Goal: Task Accomplishment & Management: Use online tool/utility

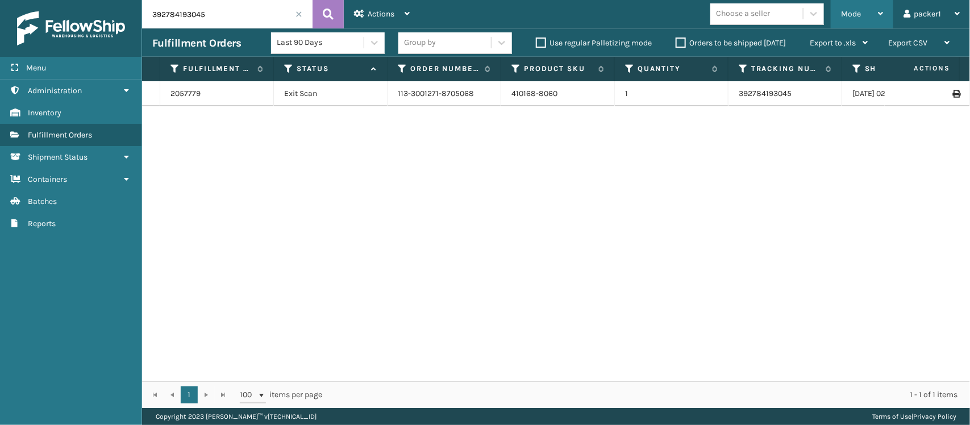
click at [863, 6] on div "Mode" at bounding box center [862, 14] width 42 height 28
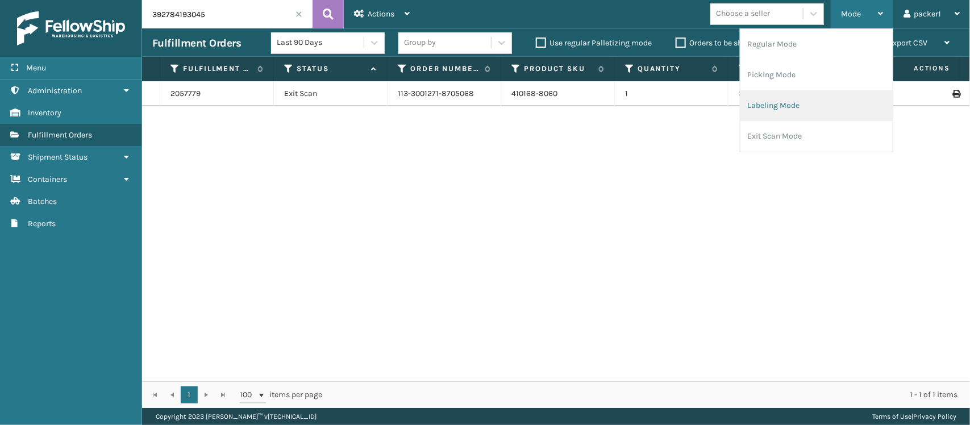
click at [762, 108] on li "Labeling Mode" at bounding box center [816, 105] width 152 height 31
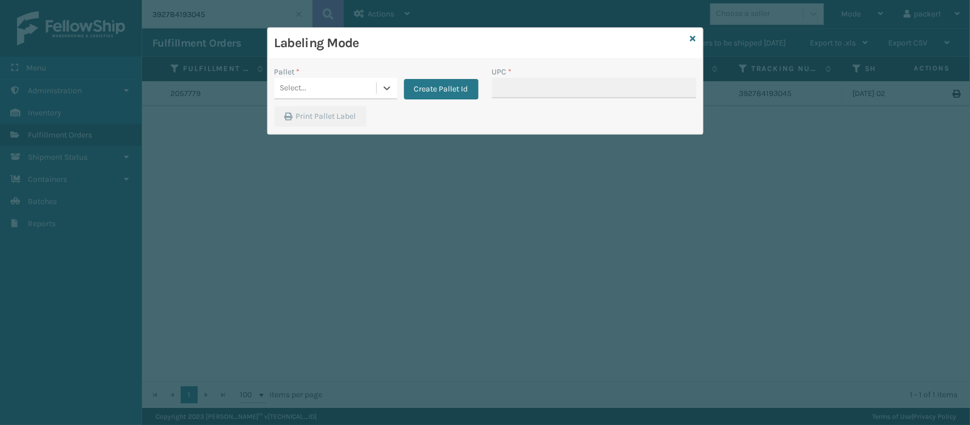
click at [308, 91] on div "Select..." at bounding box center [325, 88] width 102 height 19
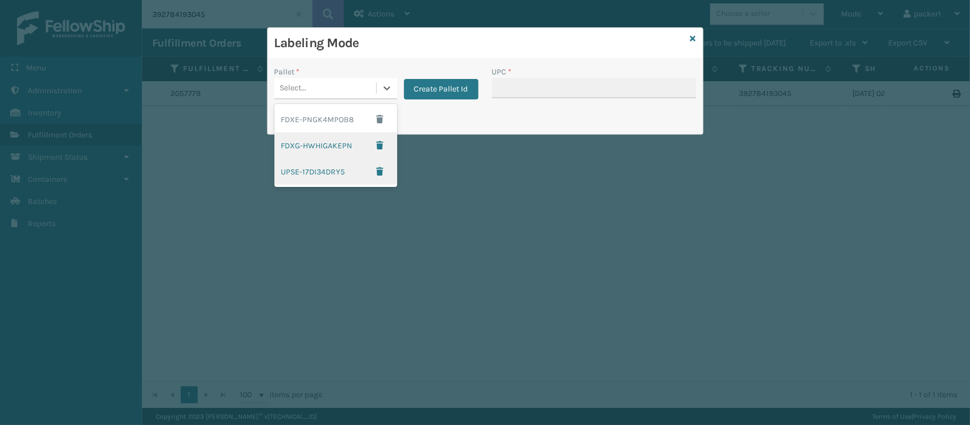
click at [324, 144] on div "FDXG-HWHIGAKEPN" at bounding box center [335, 145] width 123 height 26
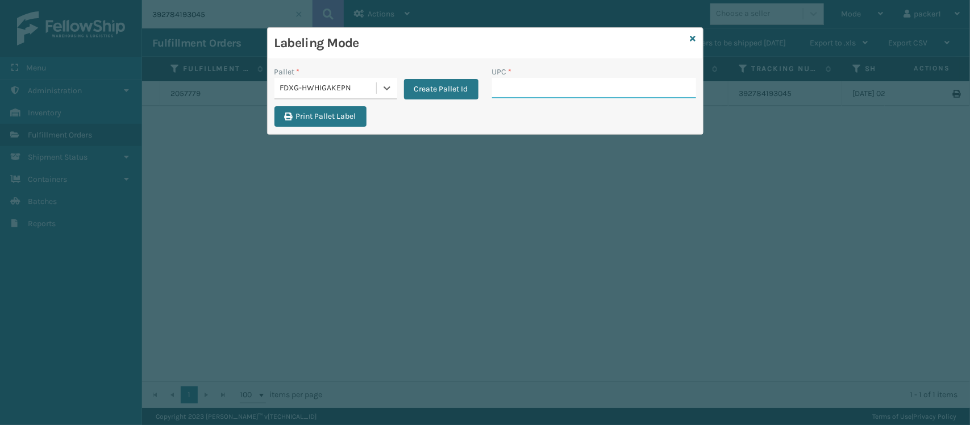
click at [553, 86] on input "UPC *" at bounding box center [594, 88] width 204 height 20
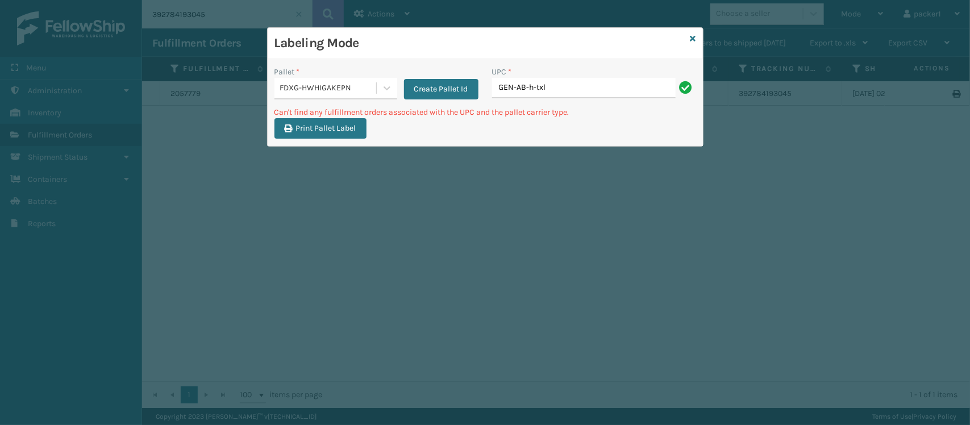
type input "GEN-AB-h-txl"
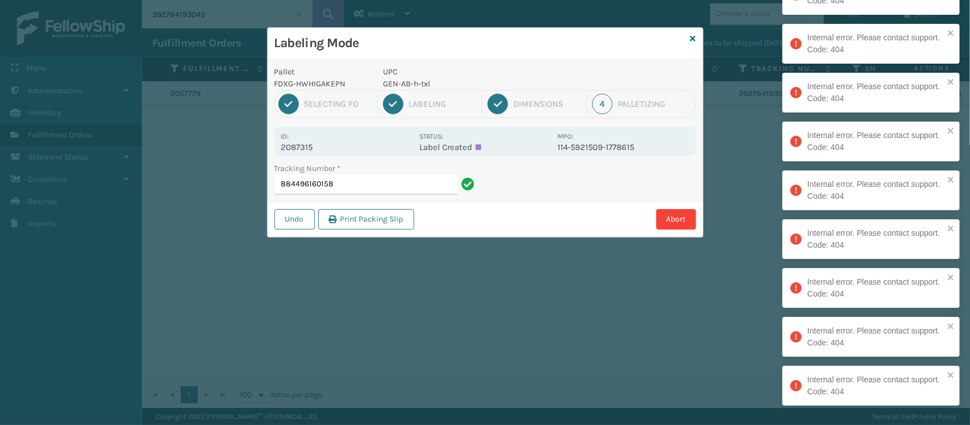
type input "884496160158"
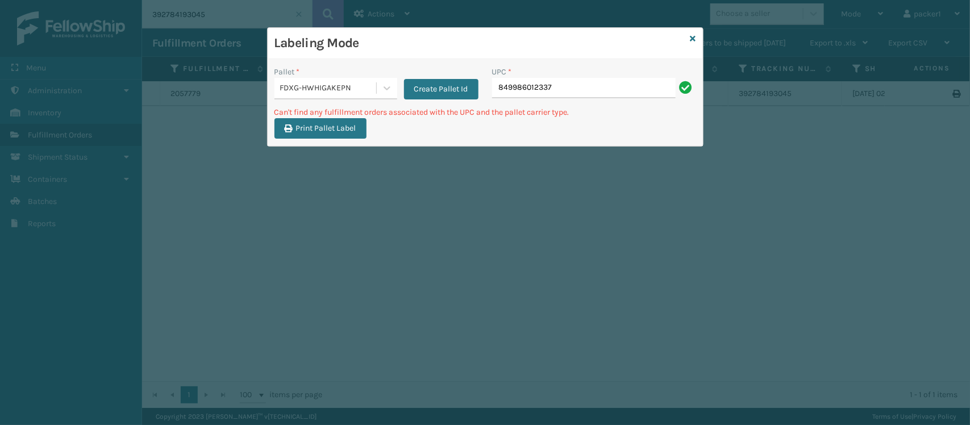
click at [354, 97] on div "FDXG-HWHIGAKEPN" at bounding box center [325, 88] width 102 height 19
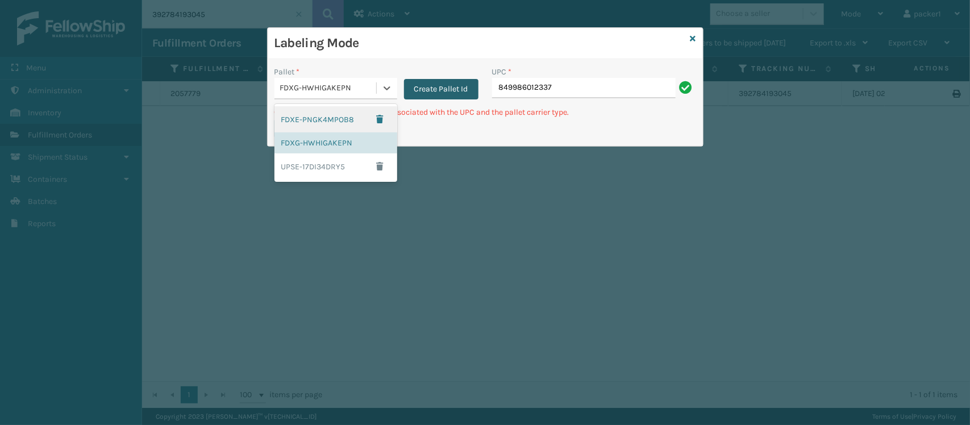
click at [435, 91] on button "Create Pallet Id" at bounding box center [441, 89] width 74 height 20
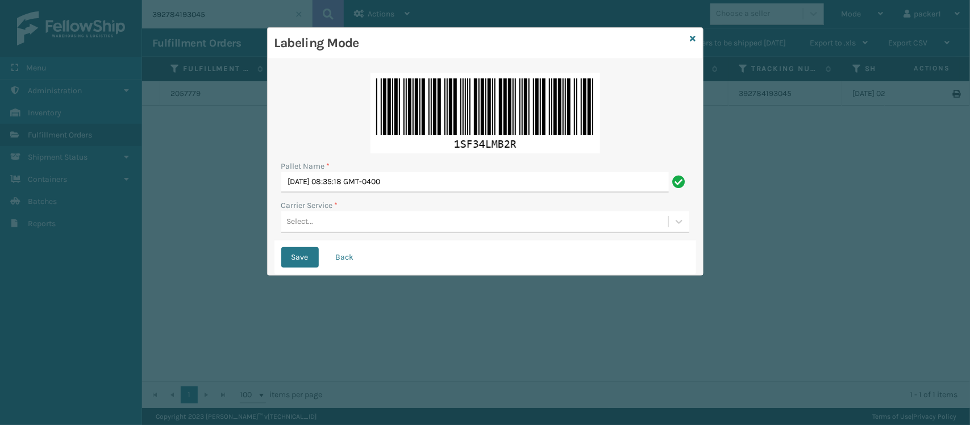
click at [390, 227] on div "Select..." at bounding box center [474, 221] width 387 height 19
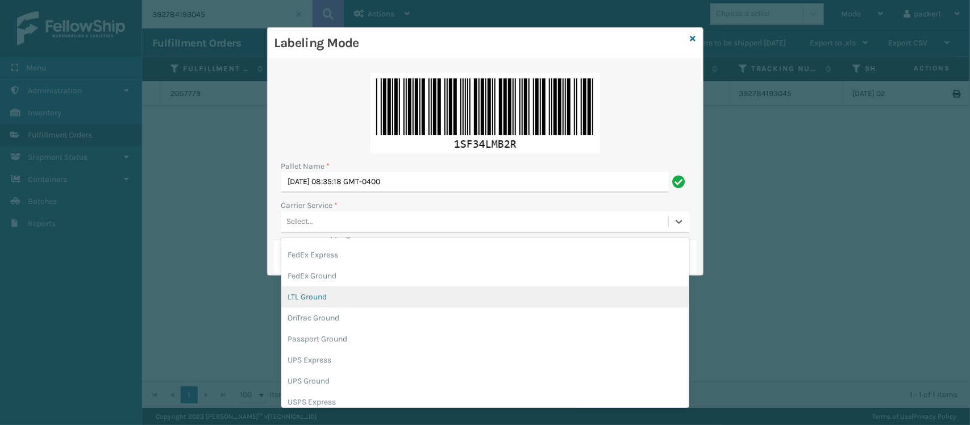
scroll to position [43, 0]
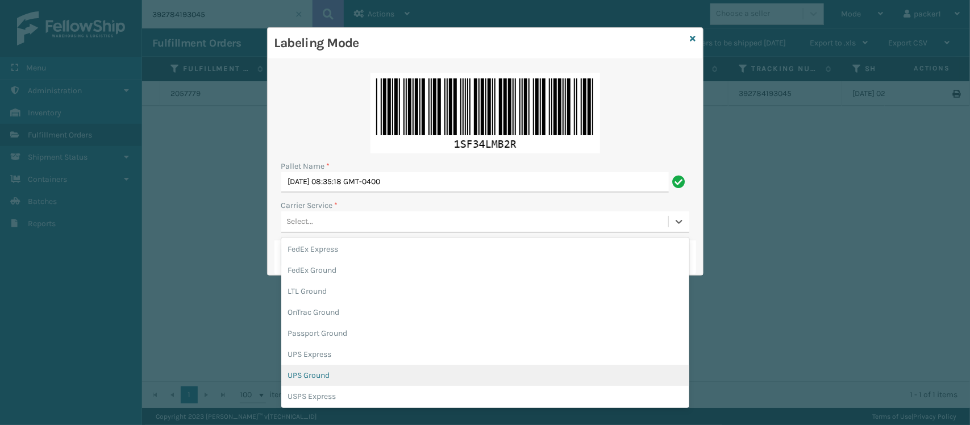
click at [423, 374] on div "UPS Ground" at bounding box center [485, 375] width 408 height 21
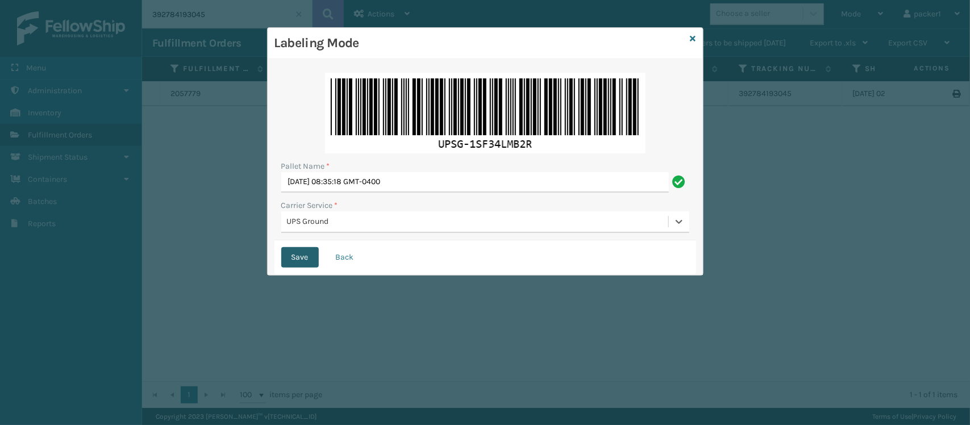
click at [299, 262] on button "Save" at bounding box center [299, 257] width 37 height 20
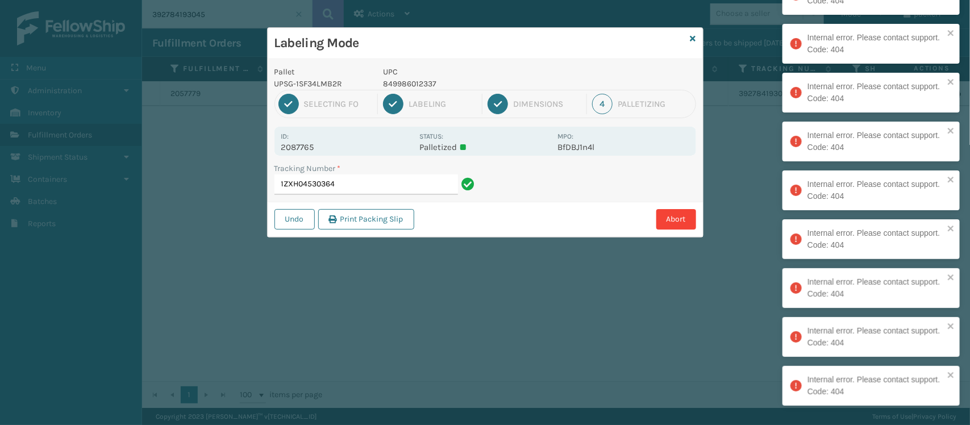
type input "1ZXH04530364"
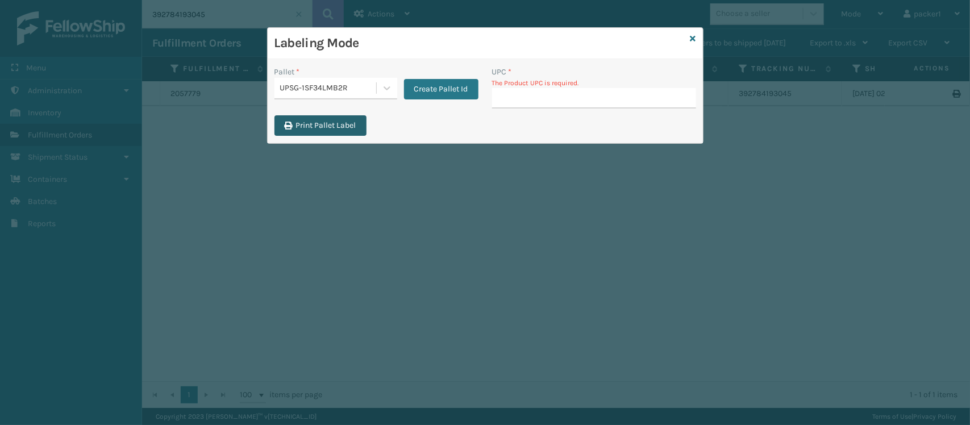
click at [358, 118] on button "Print Pallet Label" at bounding box center [320, 125] width 92 height 20
click at [385, 83] on icon at bounding box center [386, 87] width 11 height 11
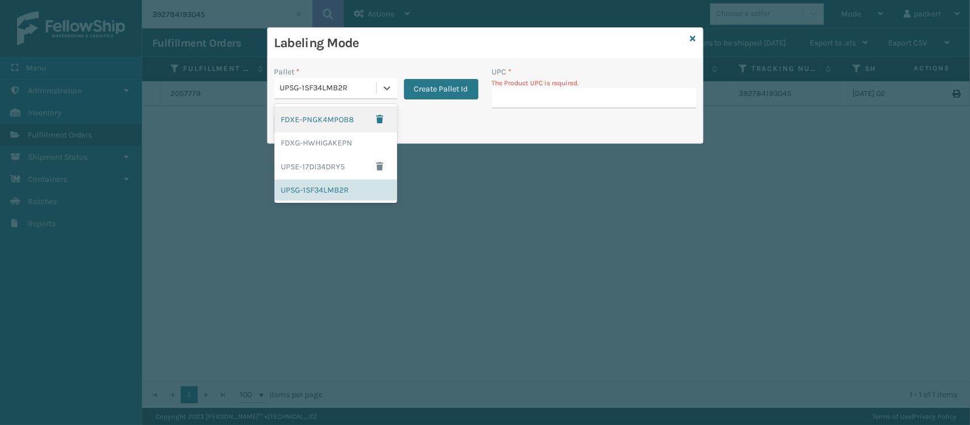
click at [368, 90] on div "UPSG-1SF34LMB2R" at bounding box center [328, 88] width 97 height 12
click at [337, 146] on div "FDXG-HWHIGAKEPN" at bounding box center [335, 142] width 123 height 21
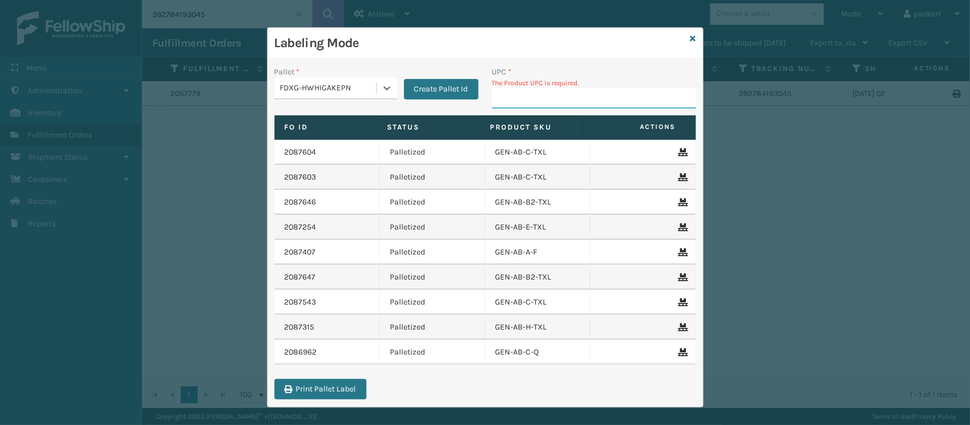
click at [546, 109] on input "UPC *" at bounding box center [594, 98] width 204 height 20
click at [546, 108] on input "UPC *" at bounding box center [594, 98] width 204 height 20
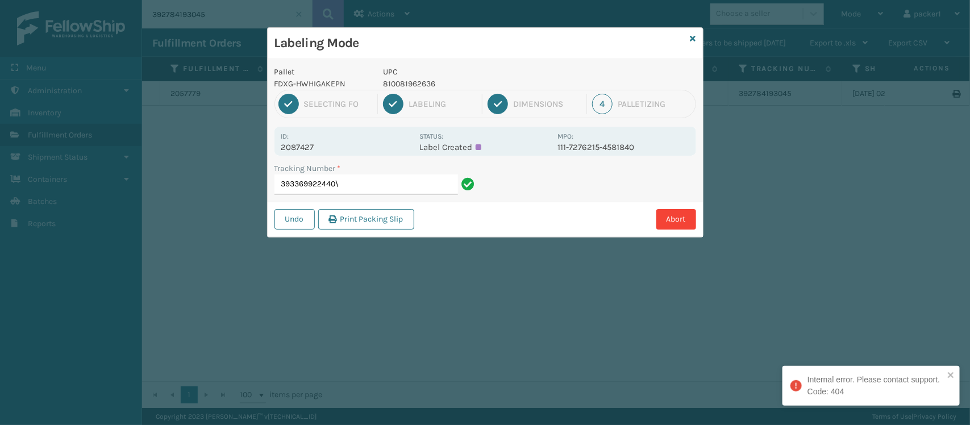
type input "393369922440"
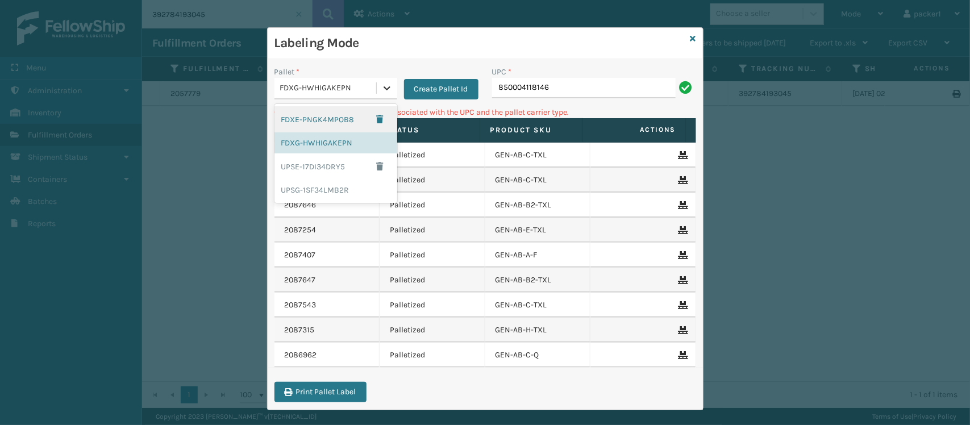
click at [381, 90] on icon at bounding box center [386, 87] width 11 height 11
click at [304, 127] on div "FDXE-PNGK4MPOB8" at bounding box center [335, 119] width 123 height 26
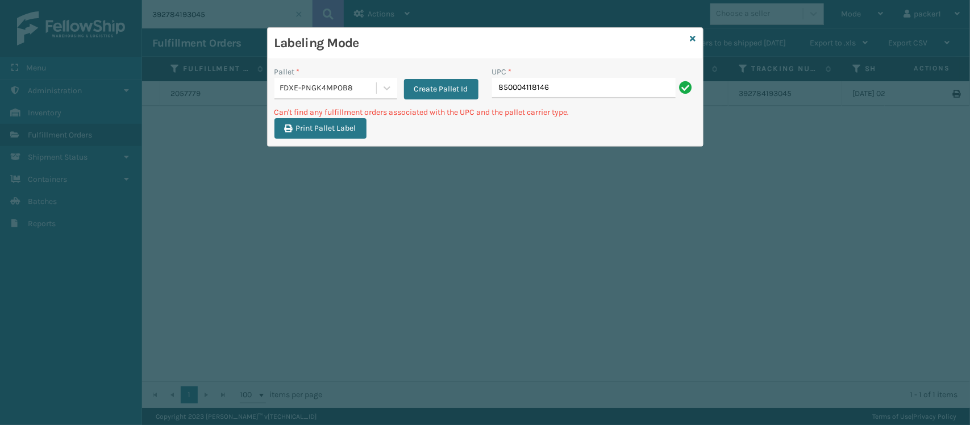
drag, startPoint x: 498, startPoint y: 98, endPoint x: 547, endPoint y: 89, distance: 50.3
click at [547, 89] on div "UPC * 850004118146" at bounding box center [594, 86] width 218 height 40
click at [547, 89] on input "850004118146" at bounding box center [583, 88] width 183 height 20
click at [308, 89] on div "FDXE-PNGK4MPOB8" at bounding box center [328, 88] width 97 height 12
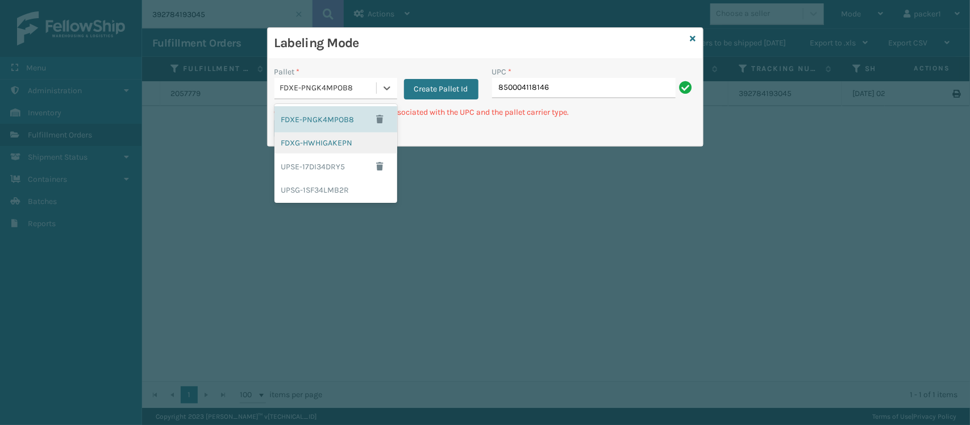
click at [304, 146] on div "FDXG-HWHIGAKEPN" at bounding box center [335, 142] width 123 height 21
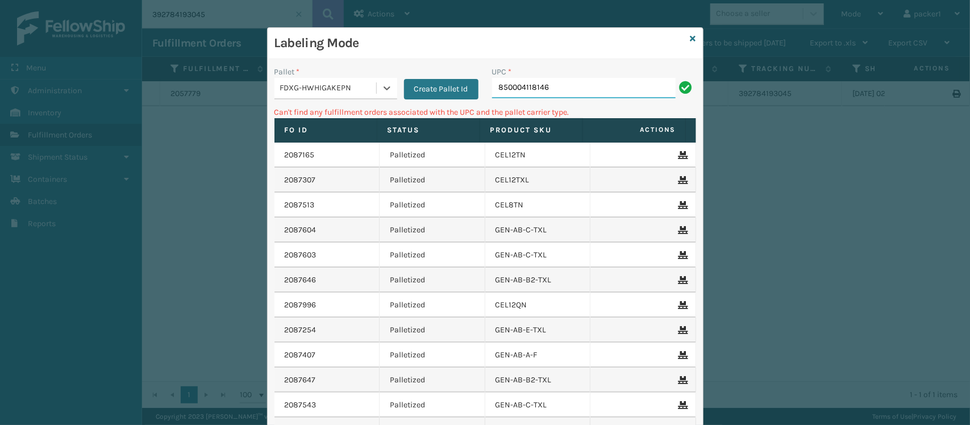
click at [558, 86] on input "850004118146" at bounding box center [583, 88] width 183 height 20
type input "8"
type input "ss14TXL-2"
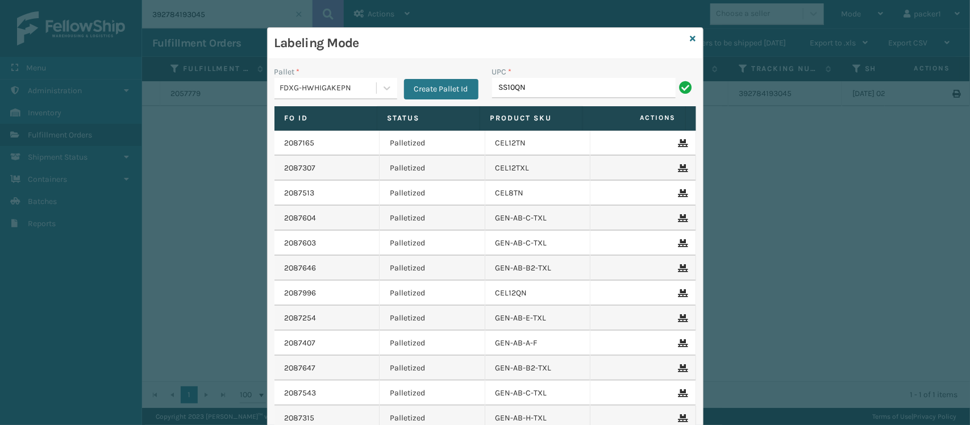
type input "SS10QN"
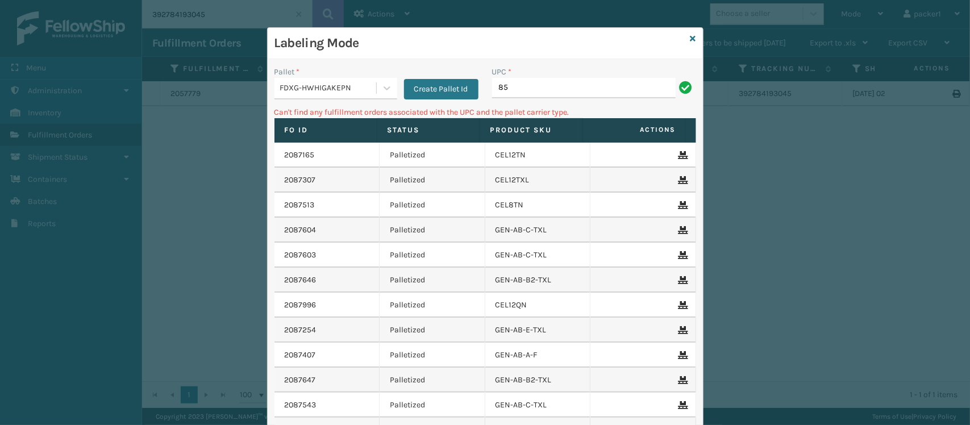
type input "8"
type input "SS14TXL-2"
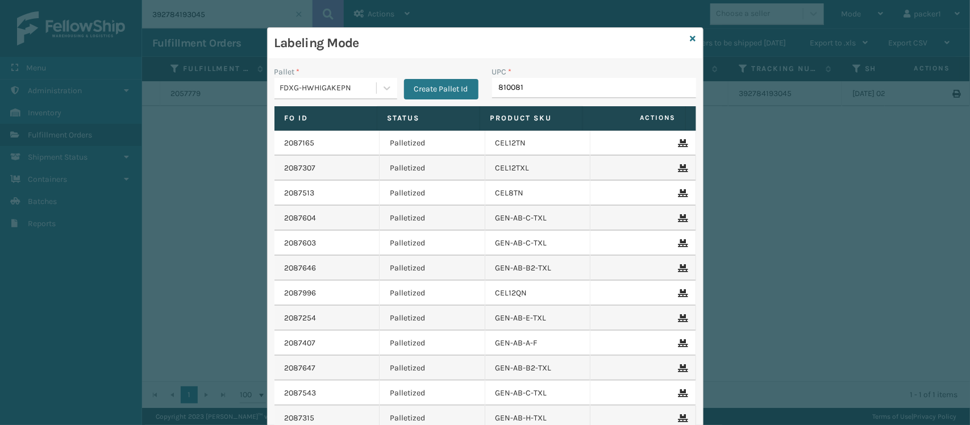
type input "8100819"
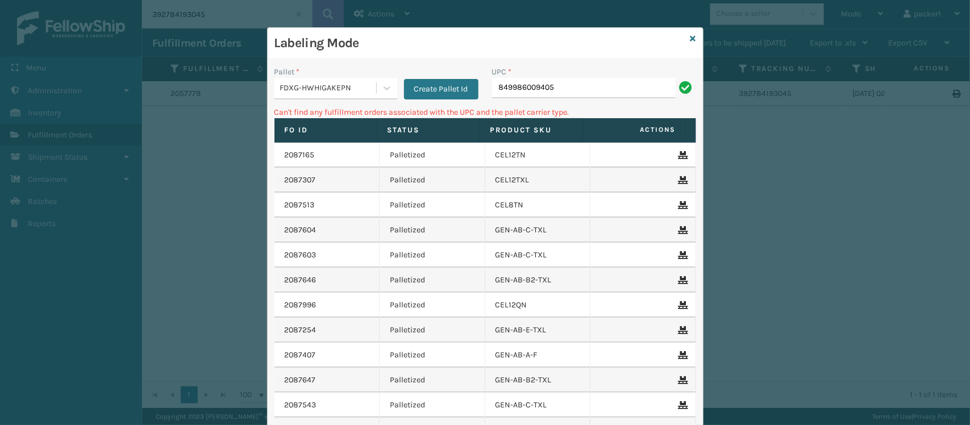
click at [314, 86] on div "FDXG-HWHIGAKEPN" at bounding box center [328, 88] width 97 height 12
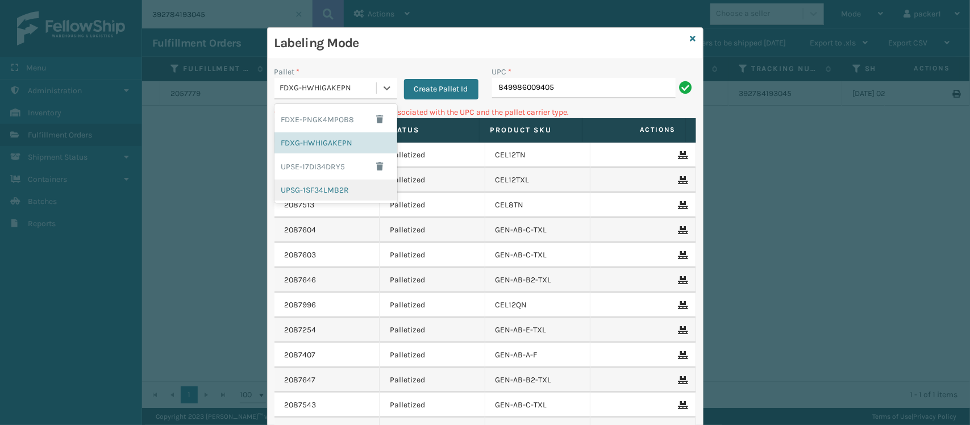
click at [304, 196] on div "UPSG-1SF34LMB2R" at bounding box center [335, 190] width 123 height 21
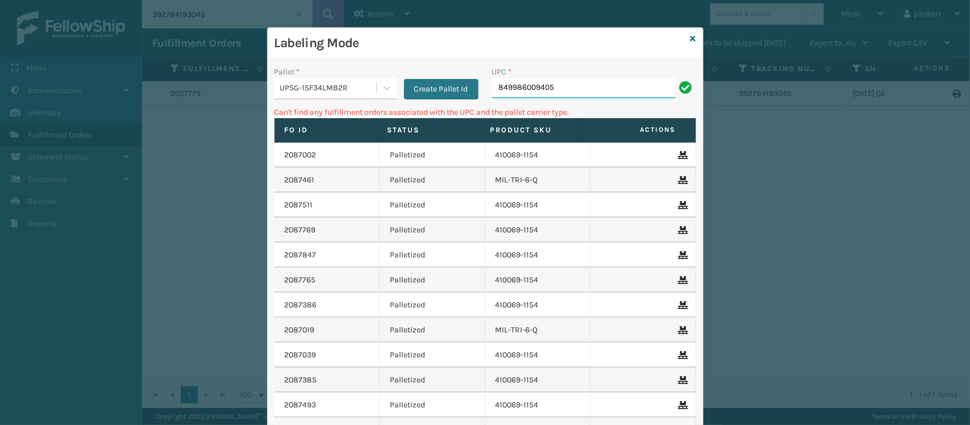
click at [575, 87] on input "849986009405" at bounding box center [583, 88] width 183 height 20
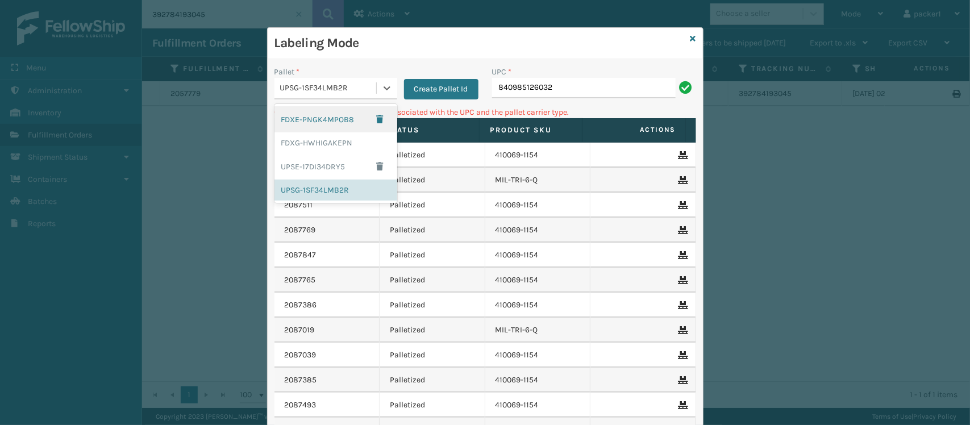
click at [336, 91] on div "UPSG-1SF34LMB2R" at bounding box center [328, 88] width 97 height 12
click at [291, 149] on div "FDXG-HWHIGAKEPN" at bounding box center [335, 142] width 123 height 21
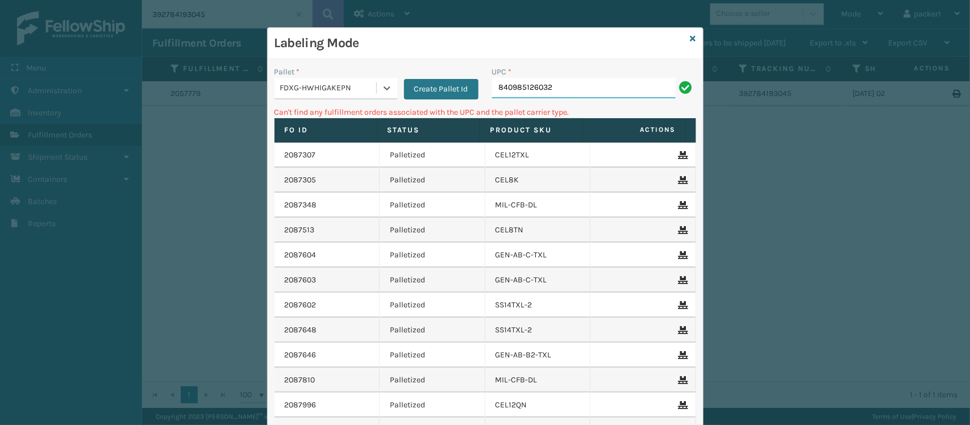
click at [567, 81] on input "840985126032" at bounding box center [583, 88] width 183 height 20
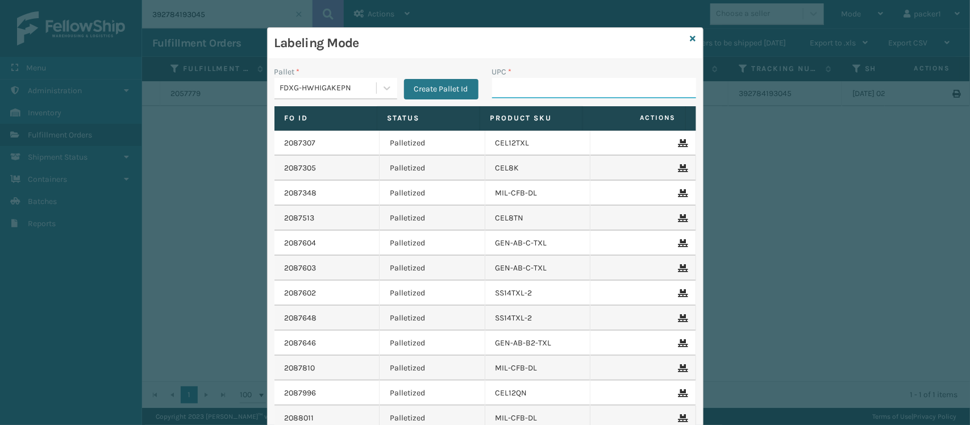
click at [567, 81] on input "UPC *" at bounding box center [594, 88] width 204 height 20
type input "S"
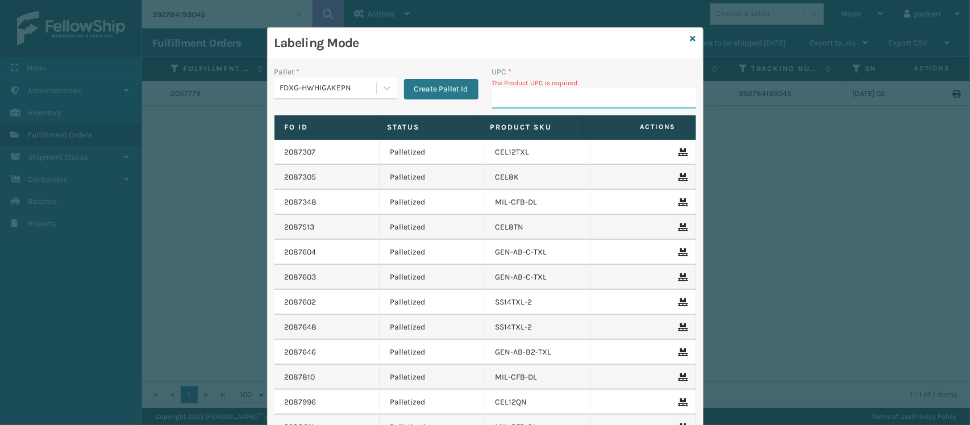
click at [575, 90] on input "UPC *" at bounding box center [594, 98] width 204 height 20
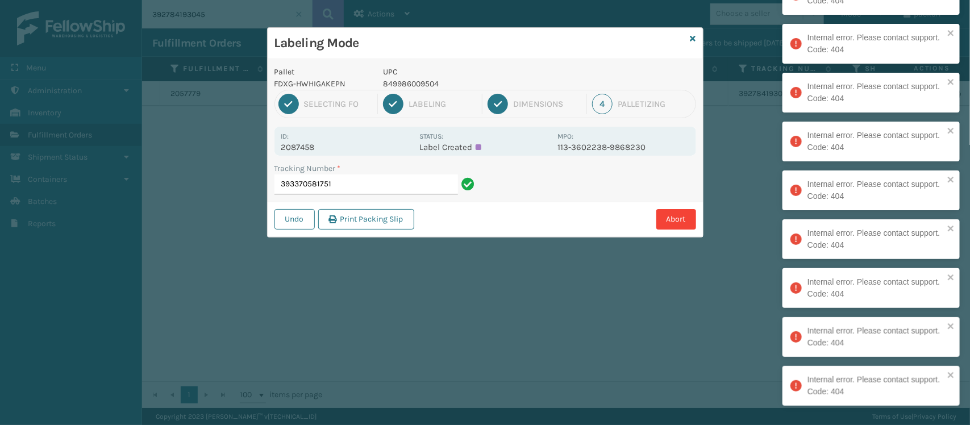
type input "393370581751"
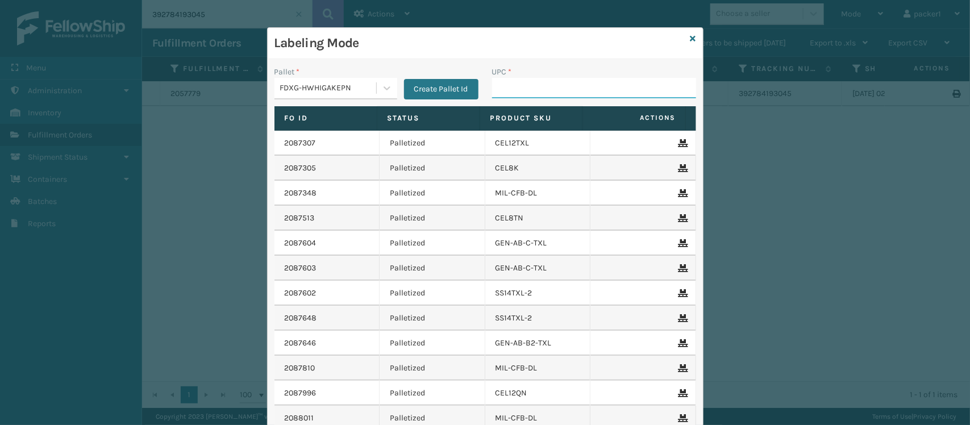
click at [598, 93] on input "UPC *" at bounding box center [594, 88] width 204 height 20
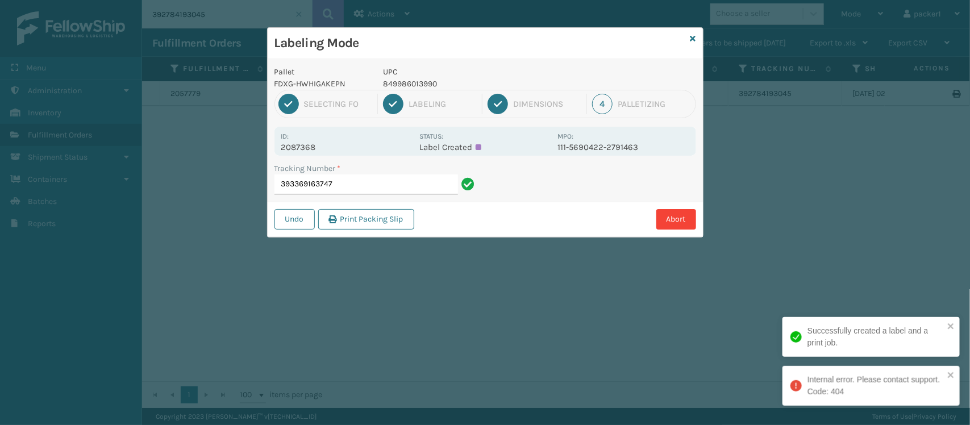
type input "393369163747"
